Goal: Task Accomplishment & Management: Manage account settings

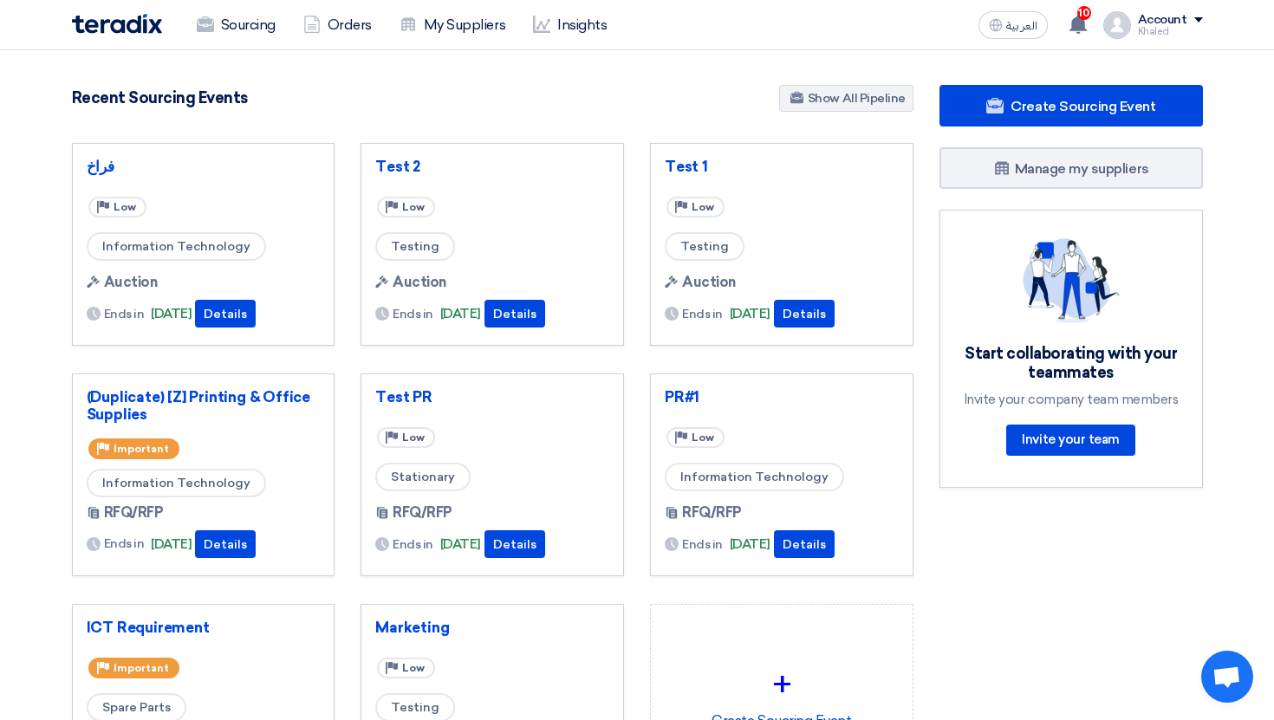
click at [1173, 27] on div "Khaled" at bounding box center [1170, 32] width 65 height 10
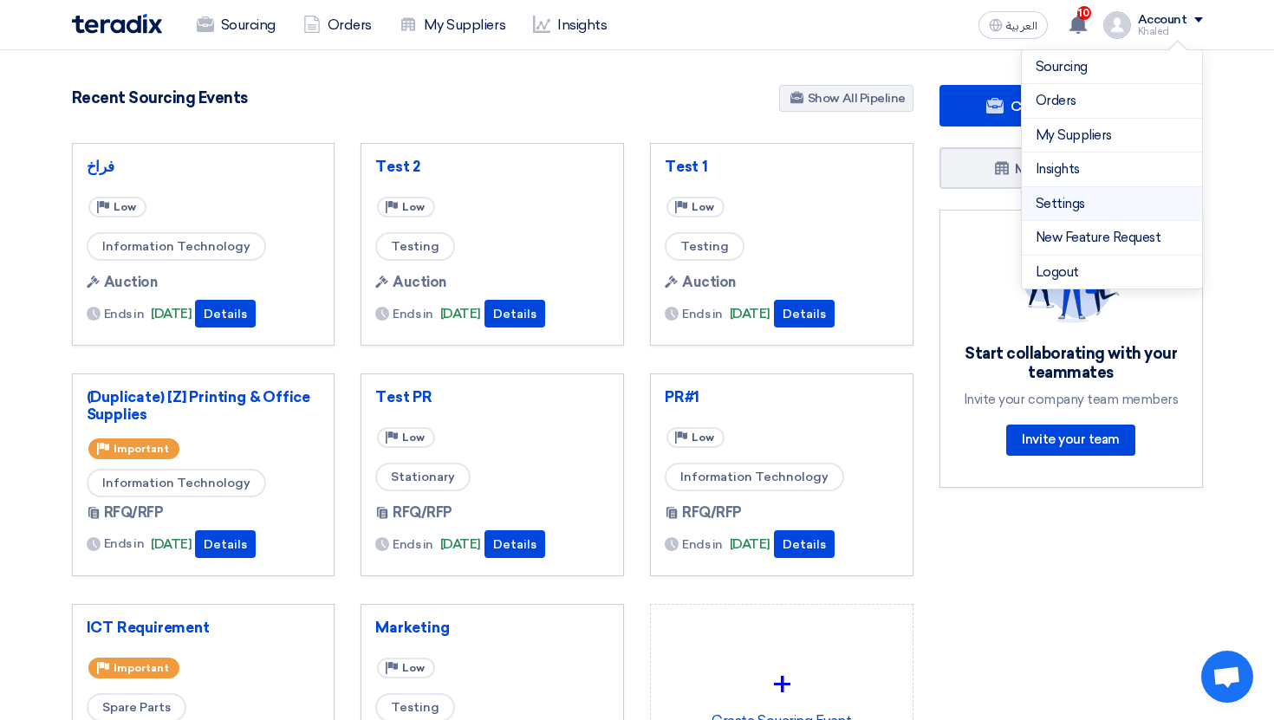
click at [1060, 201] on link "Settings" at bounding box center [1112, 204] width 153 height 20
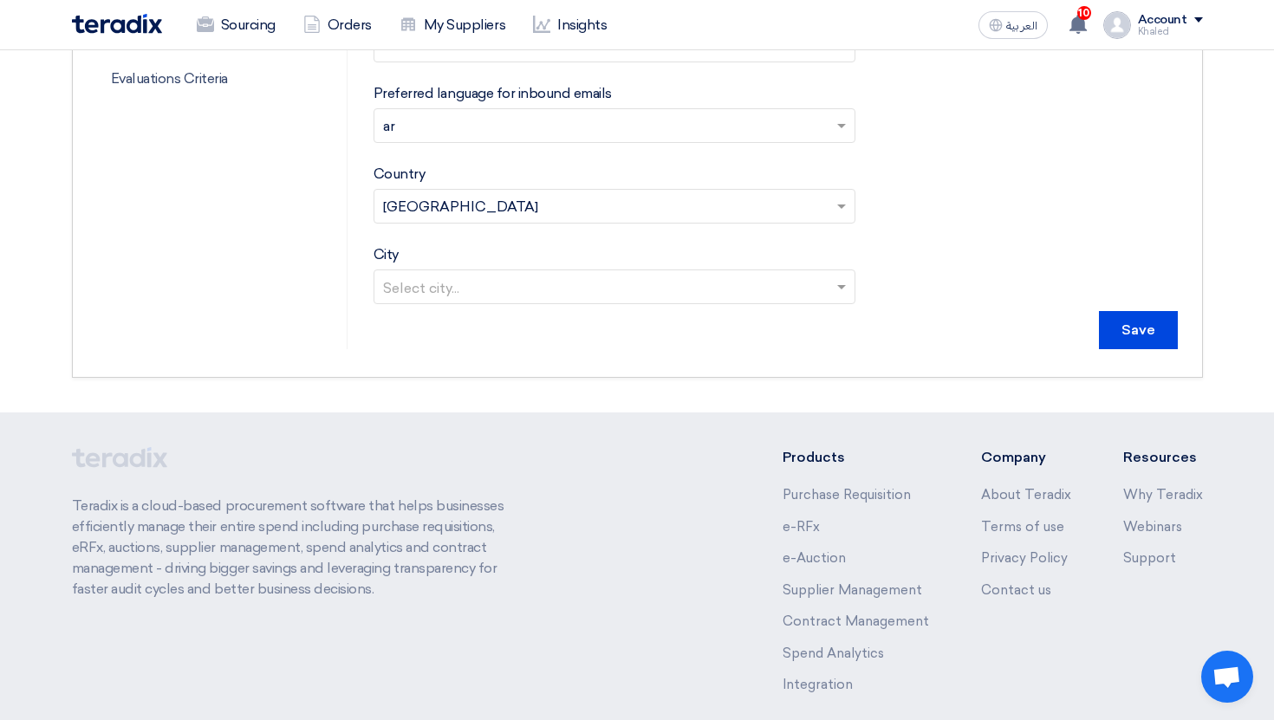
scroll to position [189, 0]
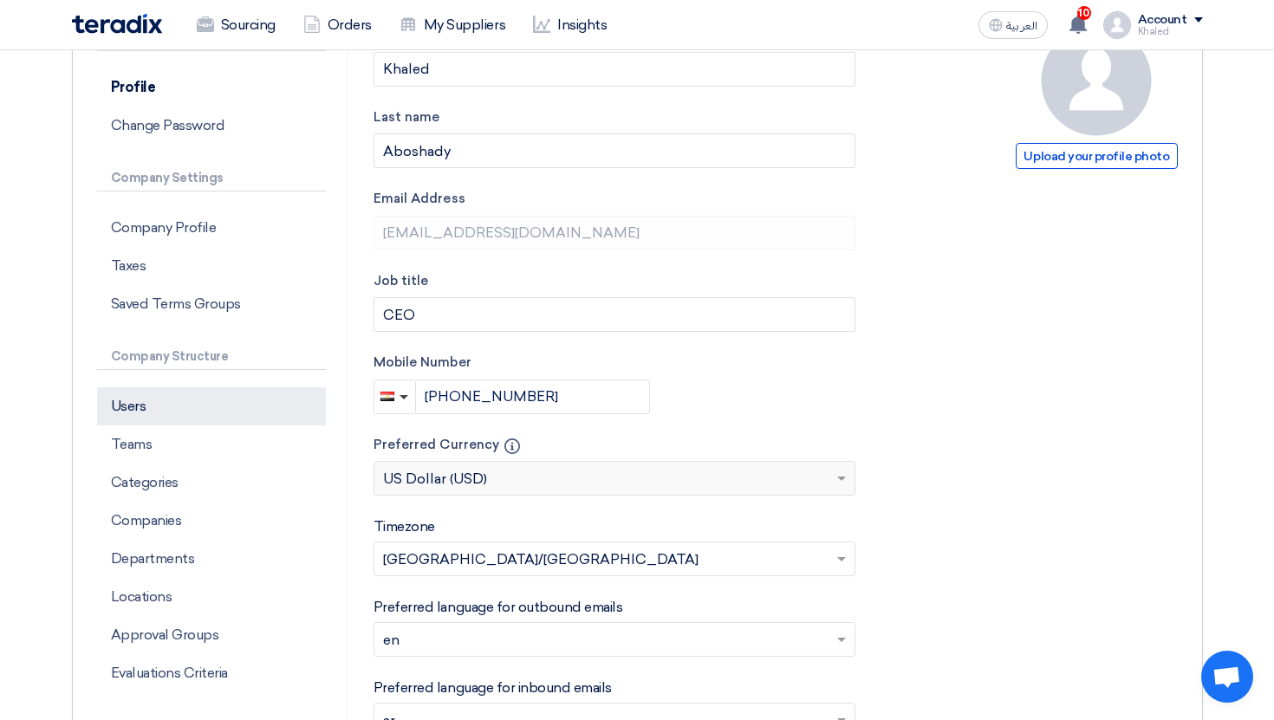
click at [194, 423] on p "Users" at bounding box center [211, 406] width 229 height 38
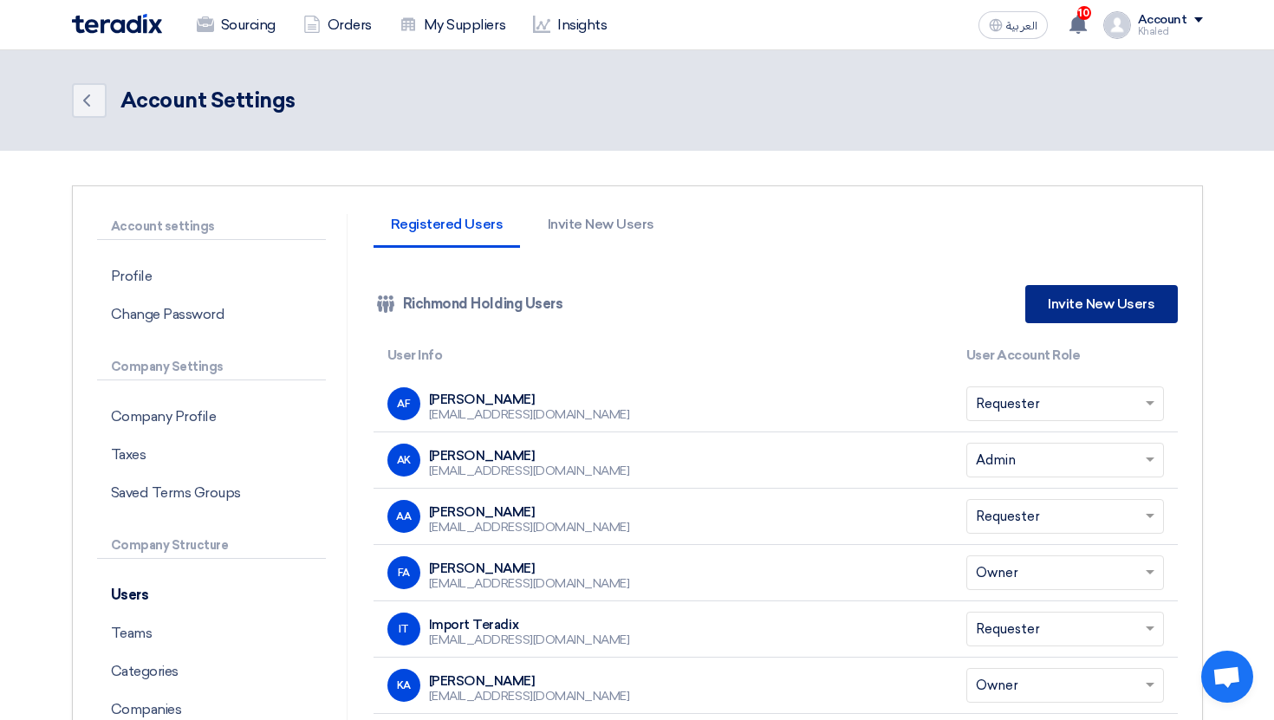
click at [1072, 303] on link "Invite New Users" at bounding box center [1101, 304] width 152 height 38
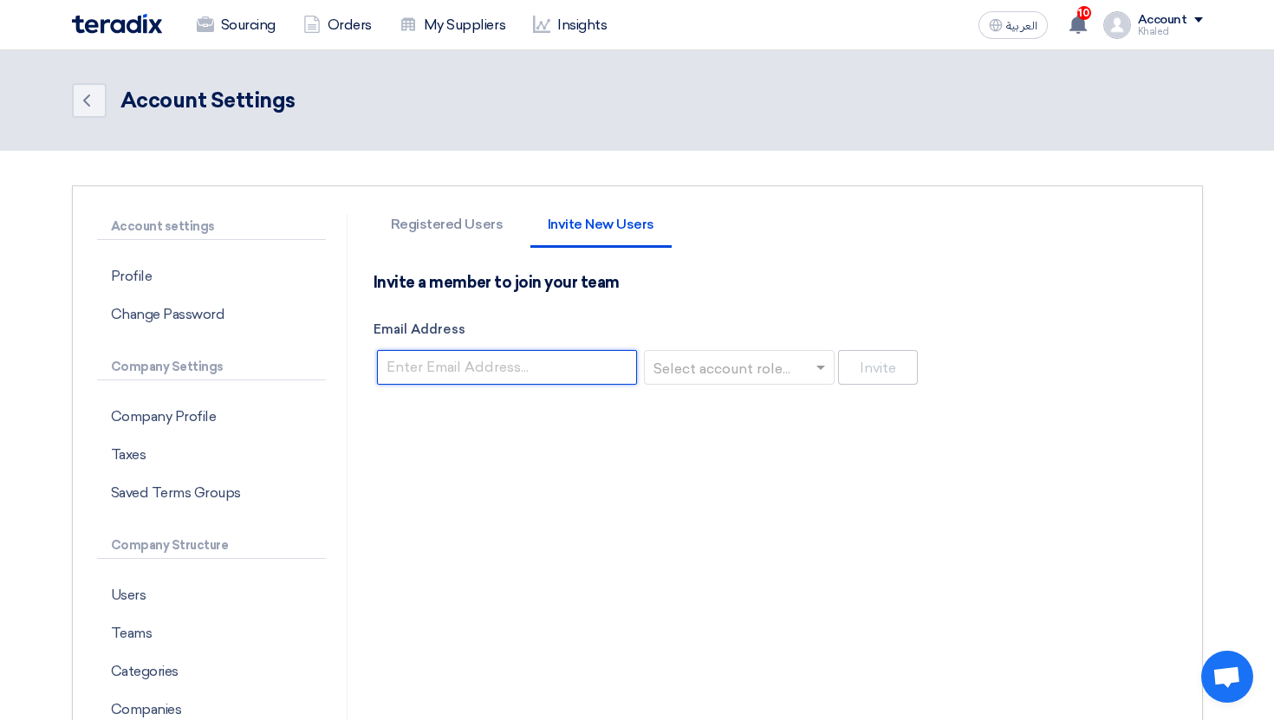
click at [549, 380] on input "Email Address" at bounding box center [507, 367] width 260 height 35
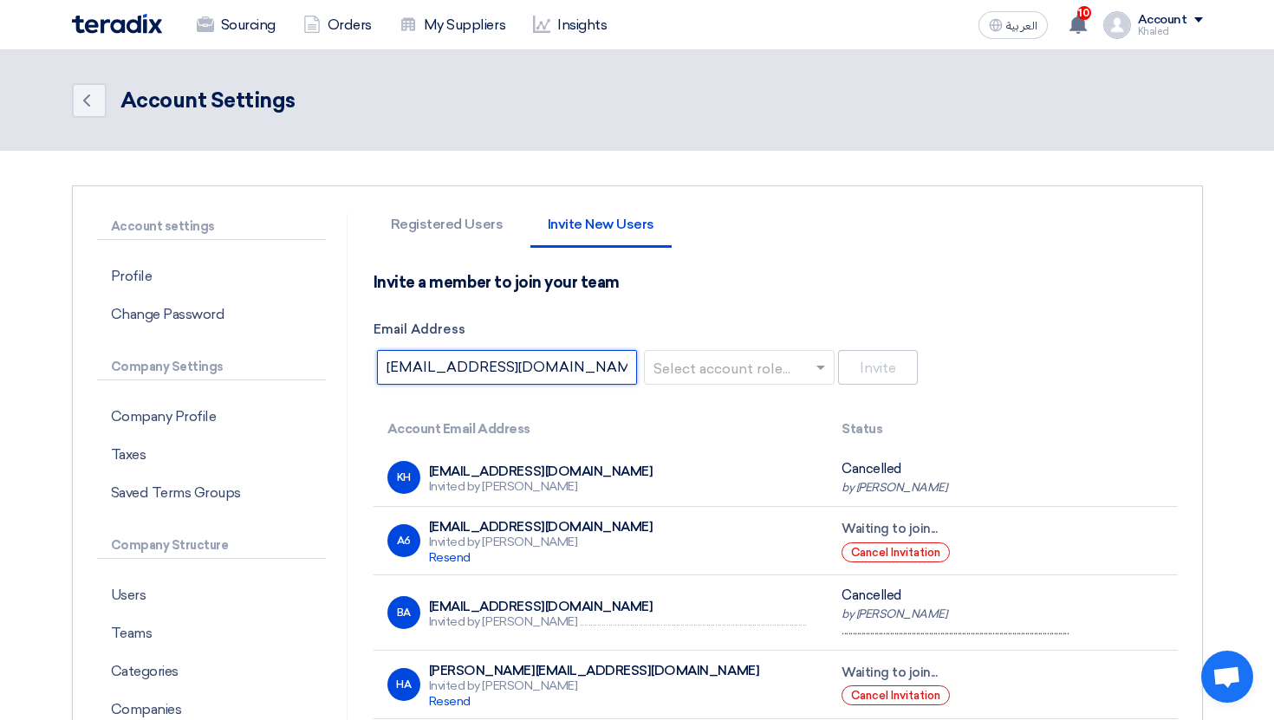
type input "[EMAIL_ADDRESS][DOMAIN_NAME]"
click at [750, 367] on input "text" at bounding box center [734, 368] width 154 height 29
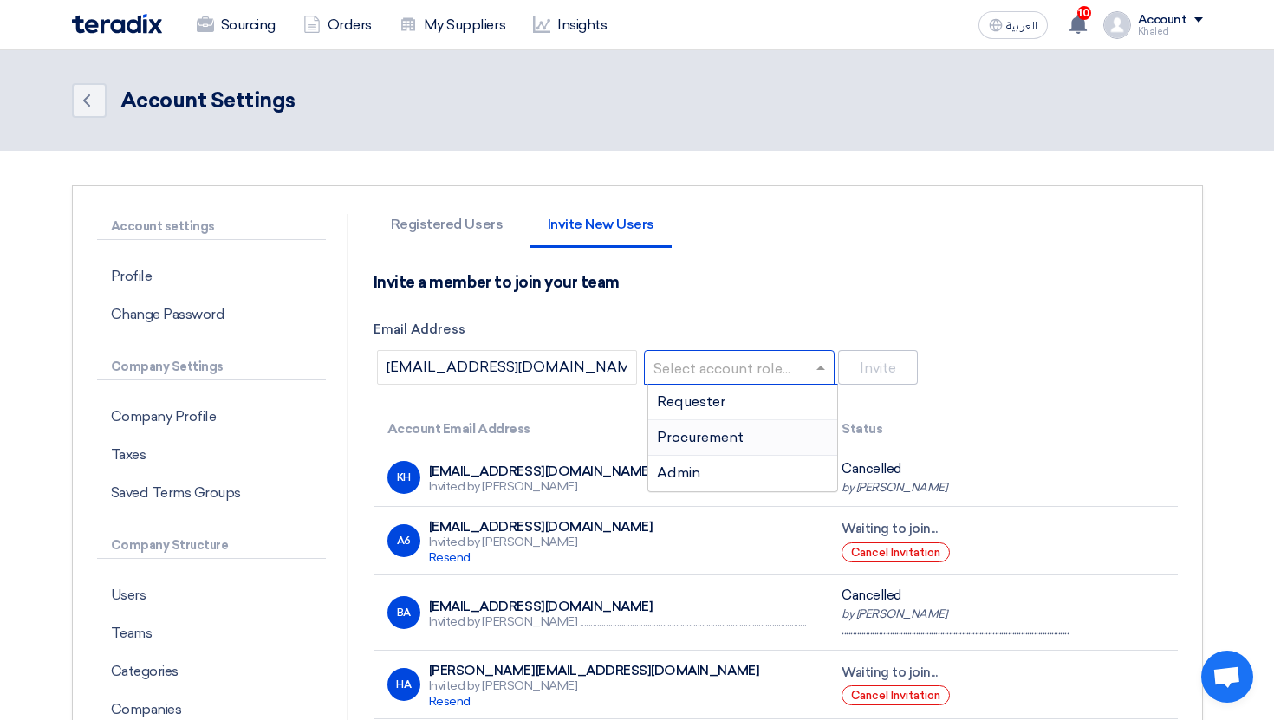
click at [730, 433] on span "Procurement" at bounding box center [700, 437] width 87 height 16
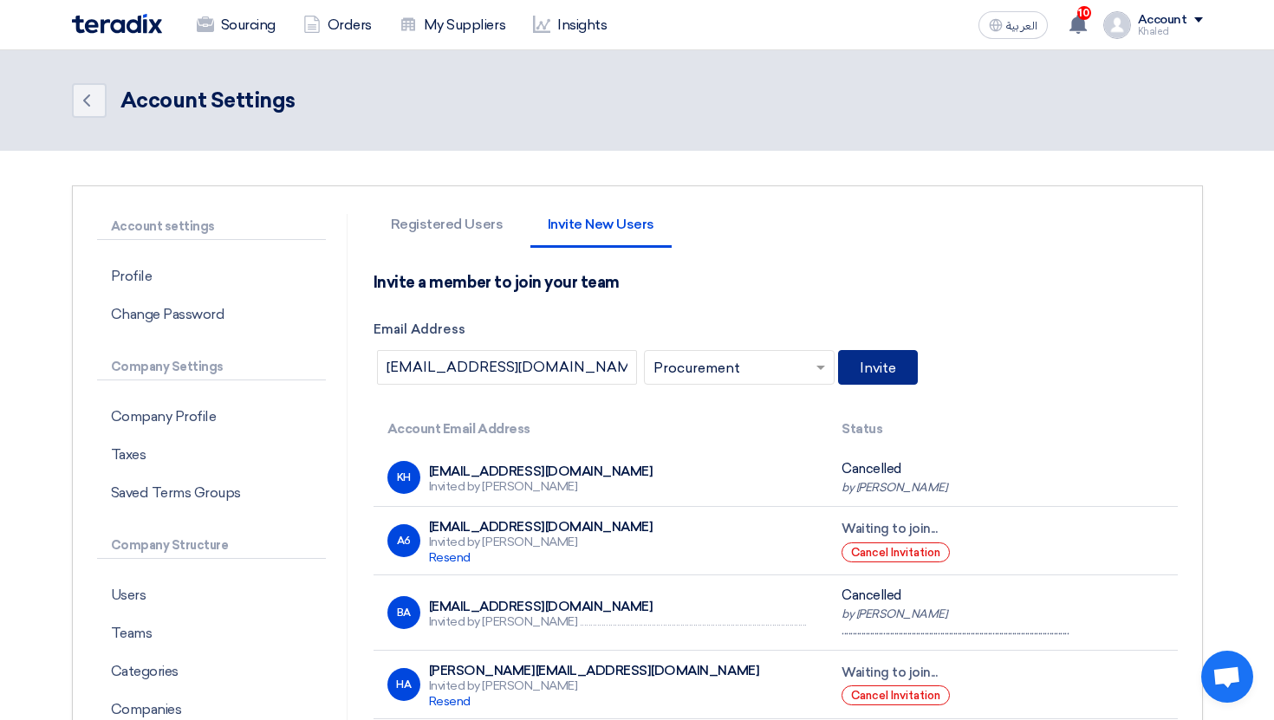
click at [907, 380] on button "Invite" at bounding box center [878, 367] width 80 height 35
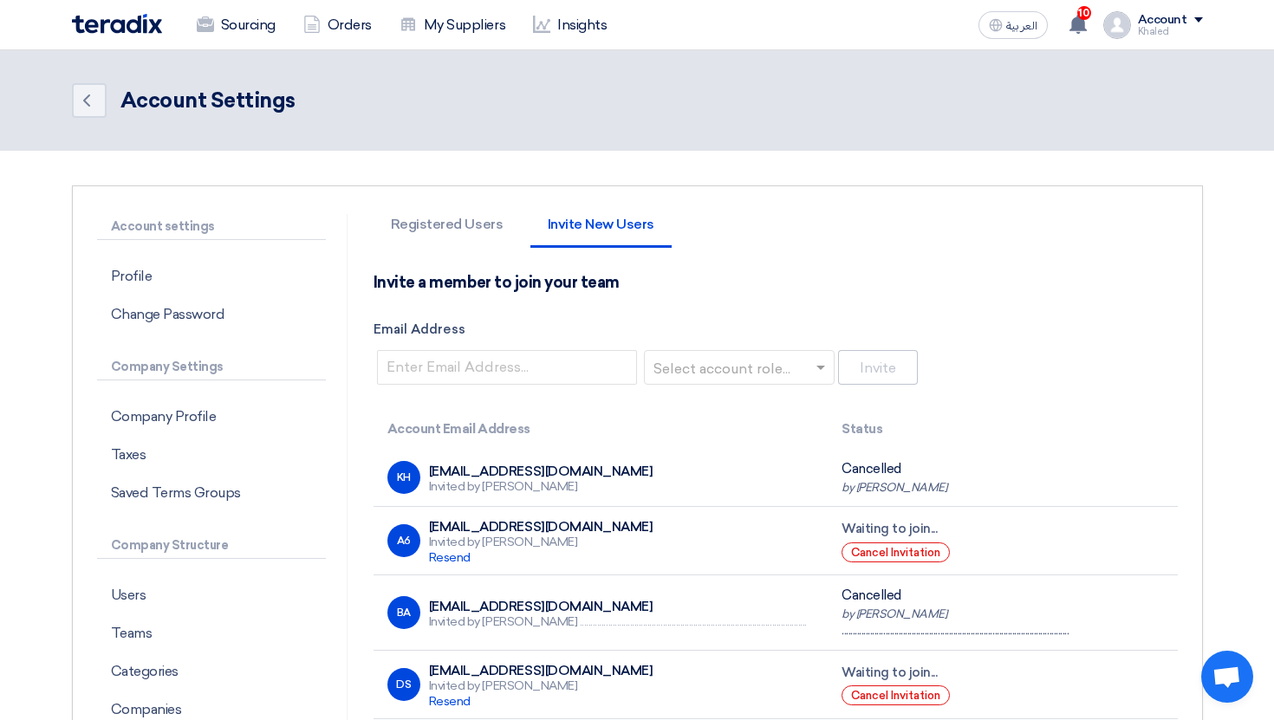
click at [1128, 29] on img at bounding box center [1117, 25] width 28 height 28
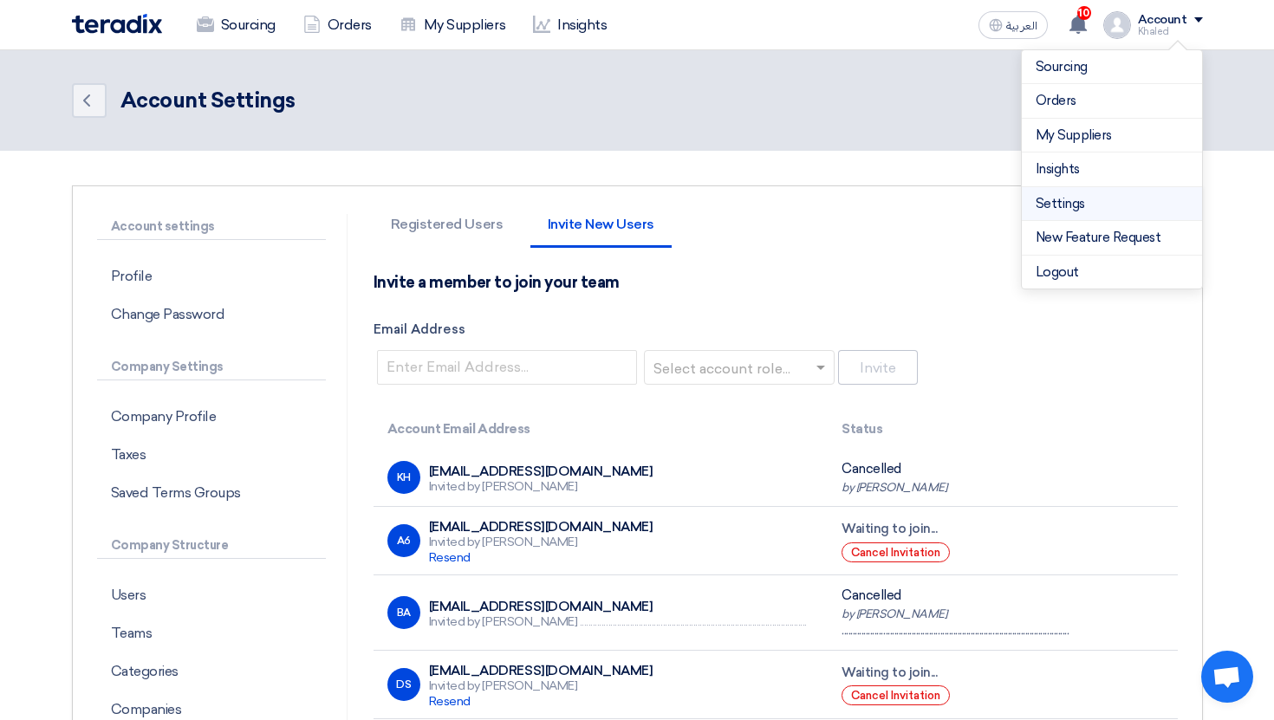
click at [1059, 209] on link "Settings" at bounding box center [1112, 204] width 153 height 20
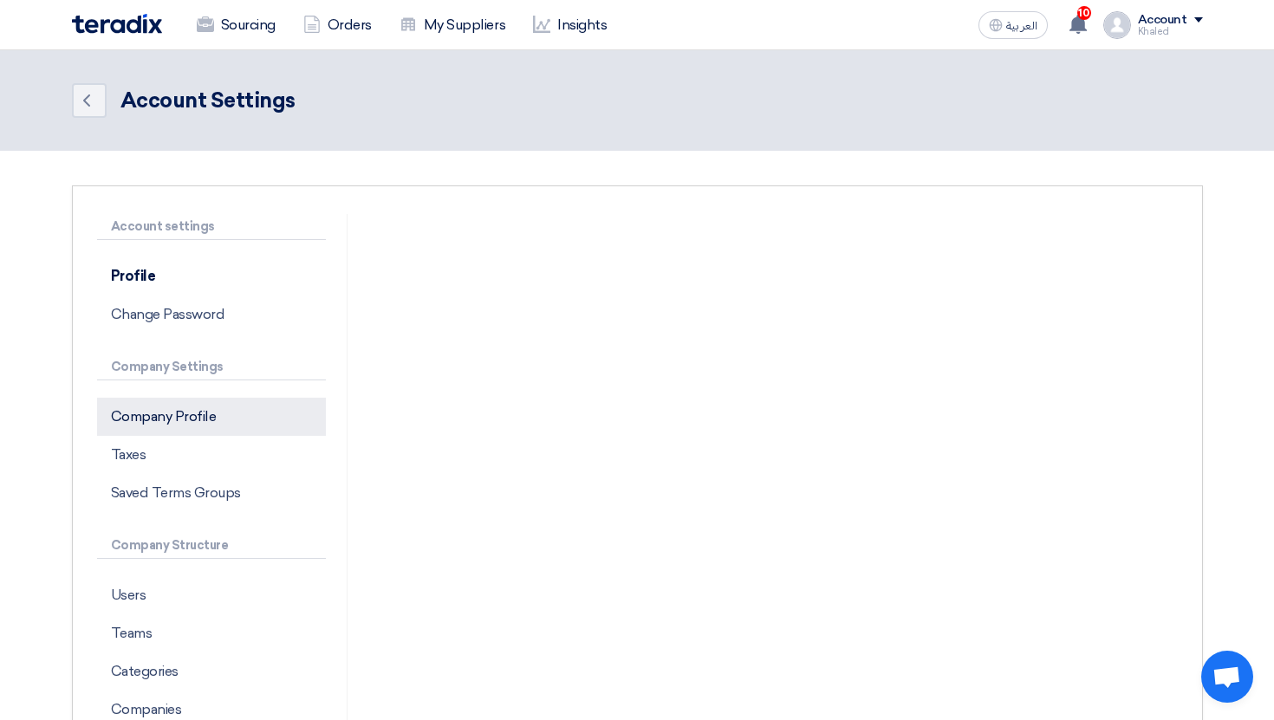
click at [187, 419] on p "Company Profile" at bounding box center [211, 417] width 229 height 38
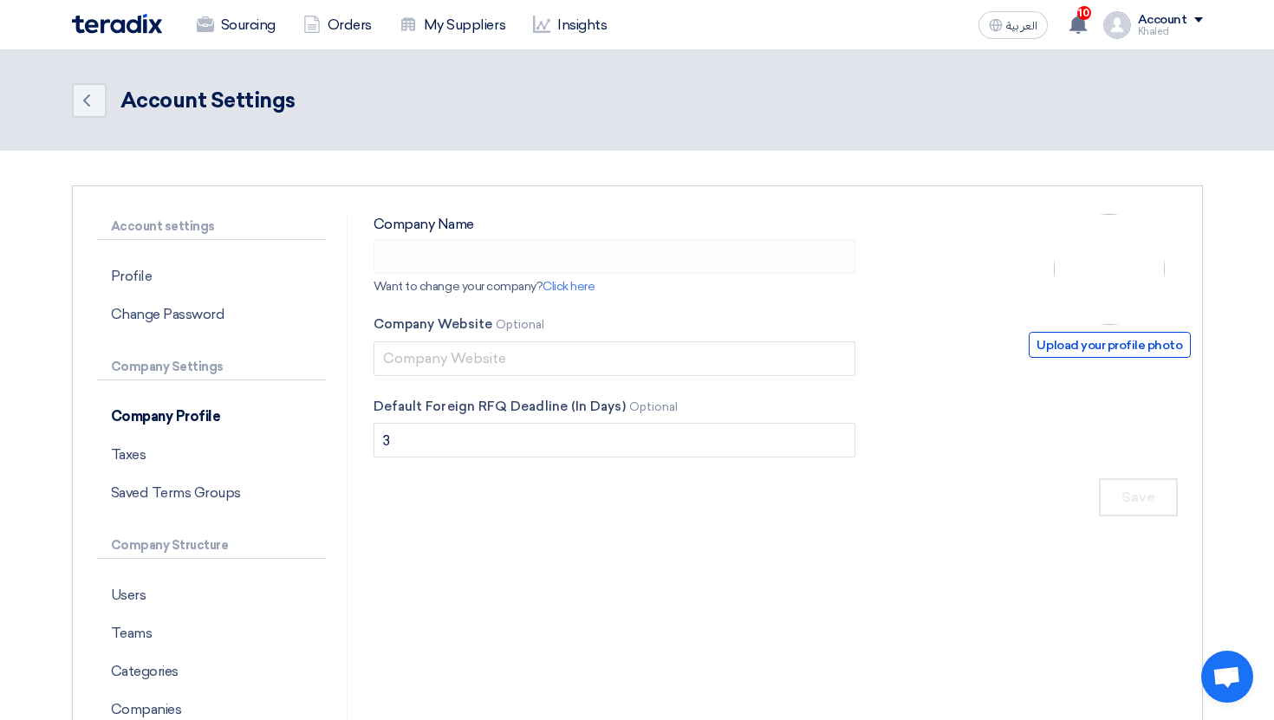
type input "Richmond Holding"
type input "[DOMAIN_NAME]"
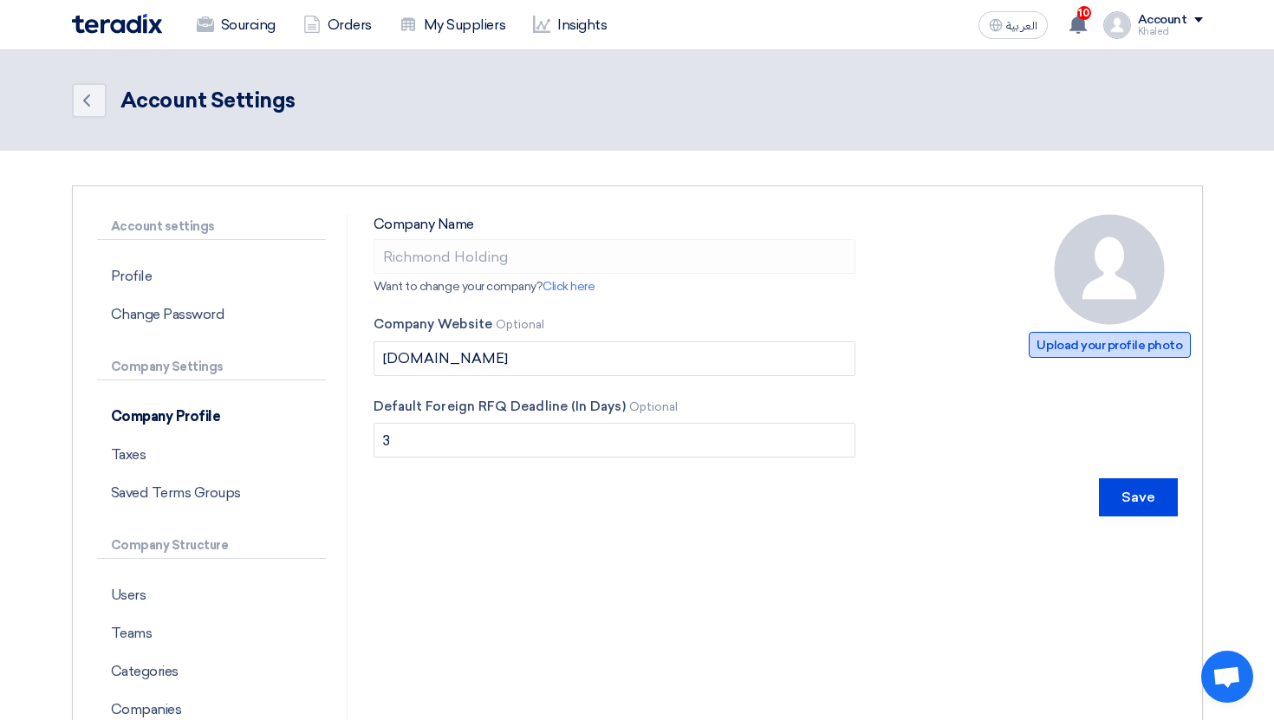
click at [1095, 346] on span "Upload your profile photo" at bounding box center [1109, 345] width 161 height 26
type input "C:\fakepath\logo-preview.png"
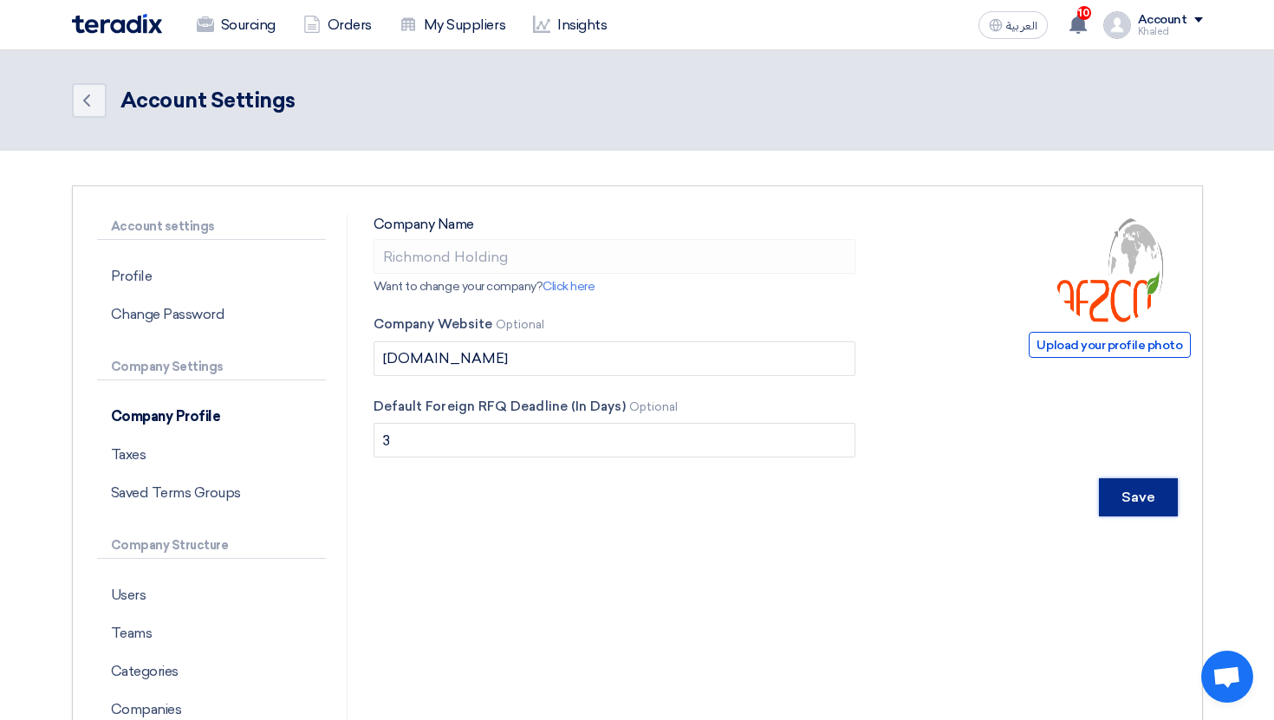
click at [1141, 499] on input "Save" at bounding box center [1138, 497] width 79 height 38
